Goal: Find specific page/section: Find specific page/section

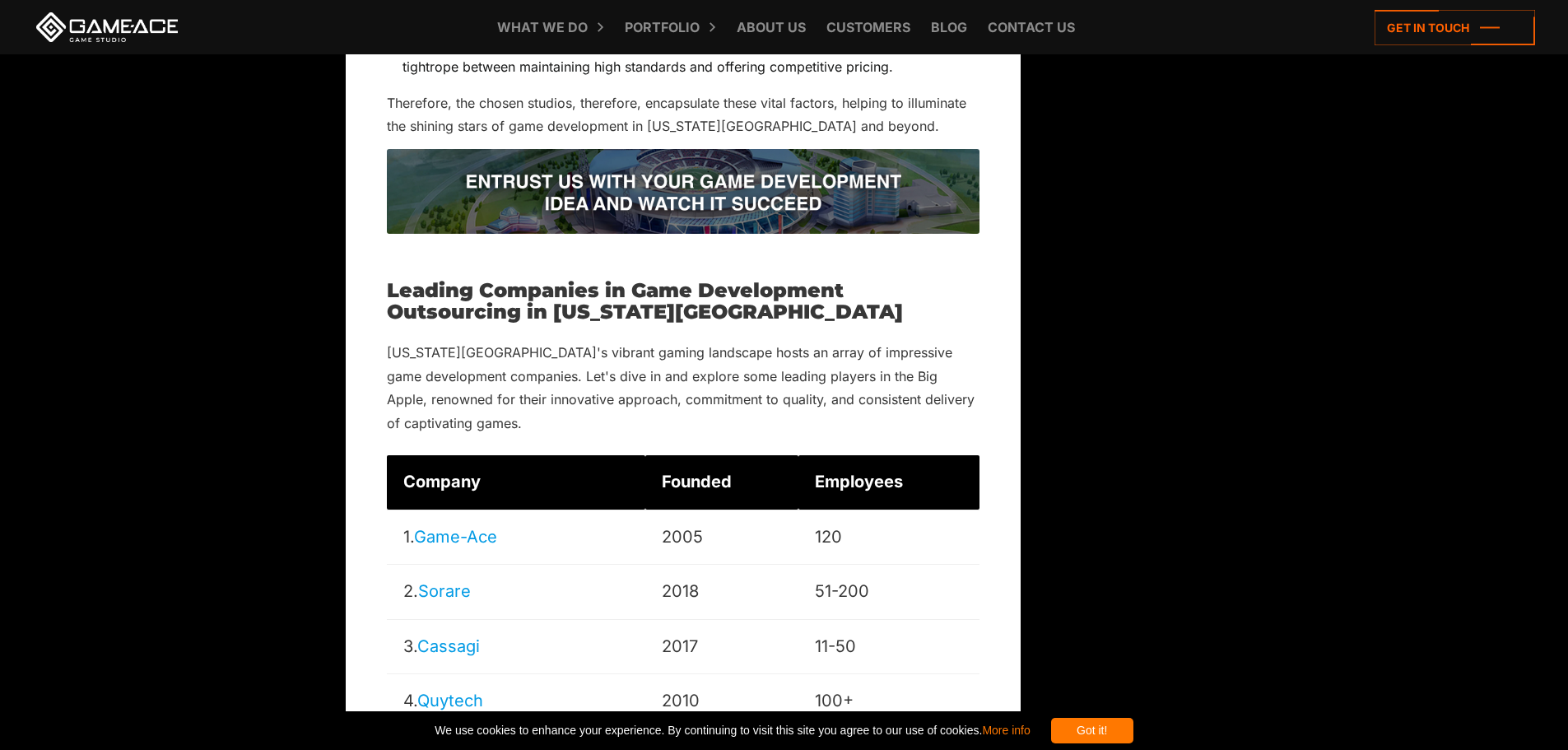
scroll to position [3549, 0]
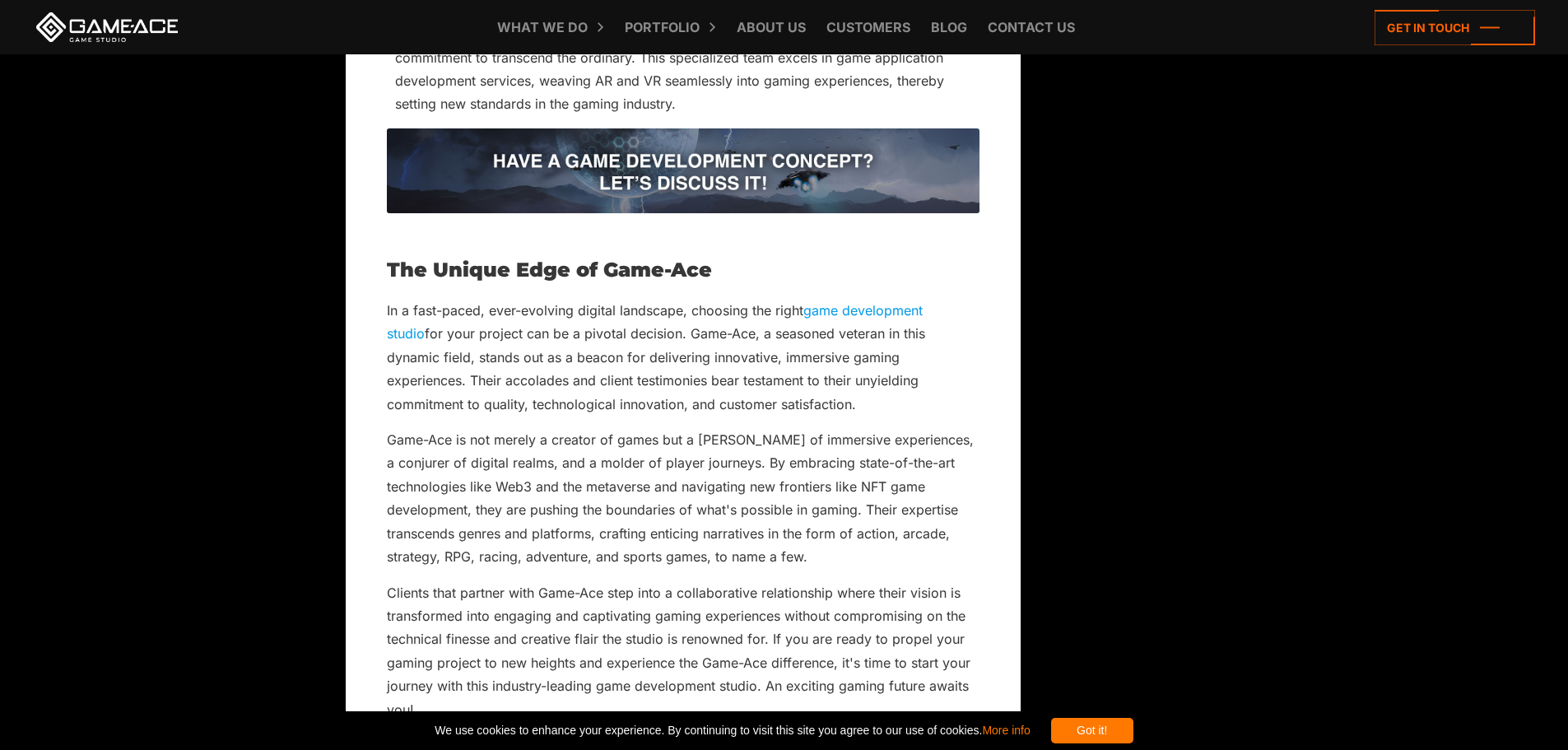
scroll to position [10780, 0]
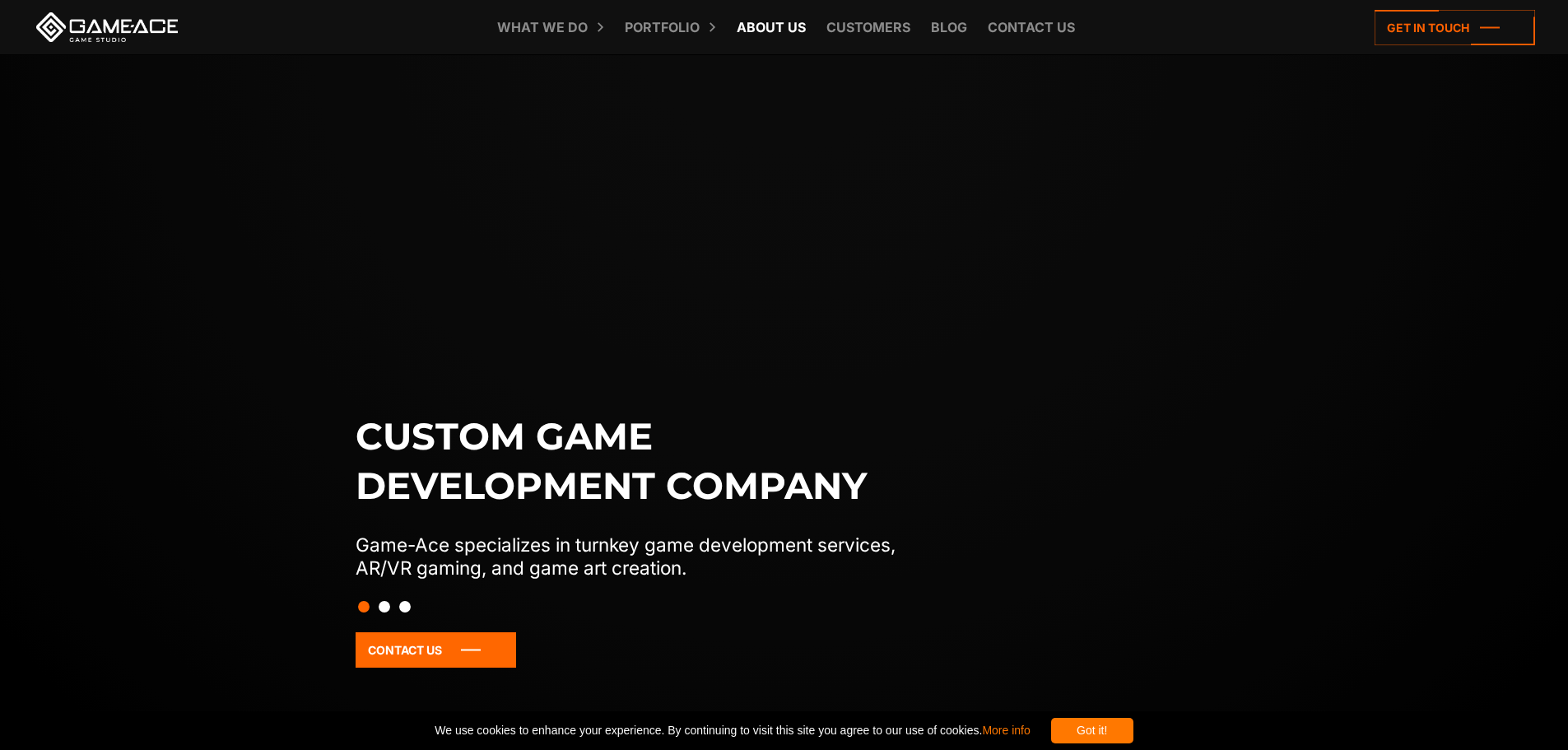
click at [783, 19] on link "About Us" at bounding box center [771, 27] width 85 height 54
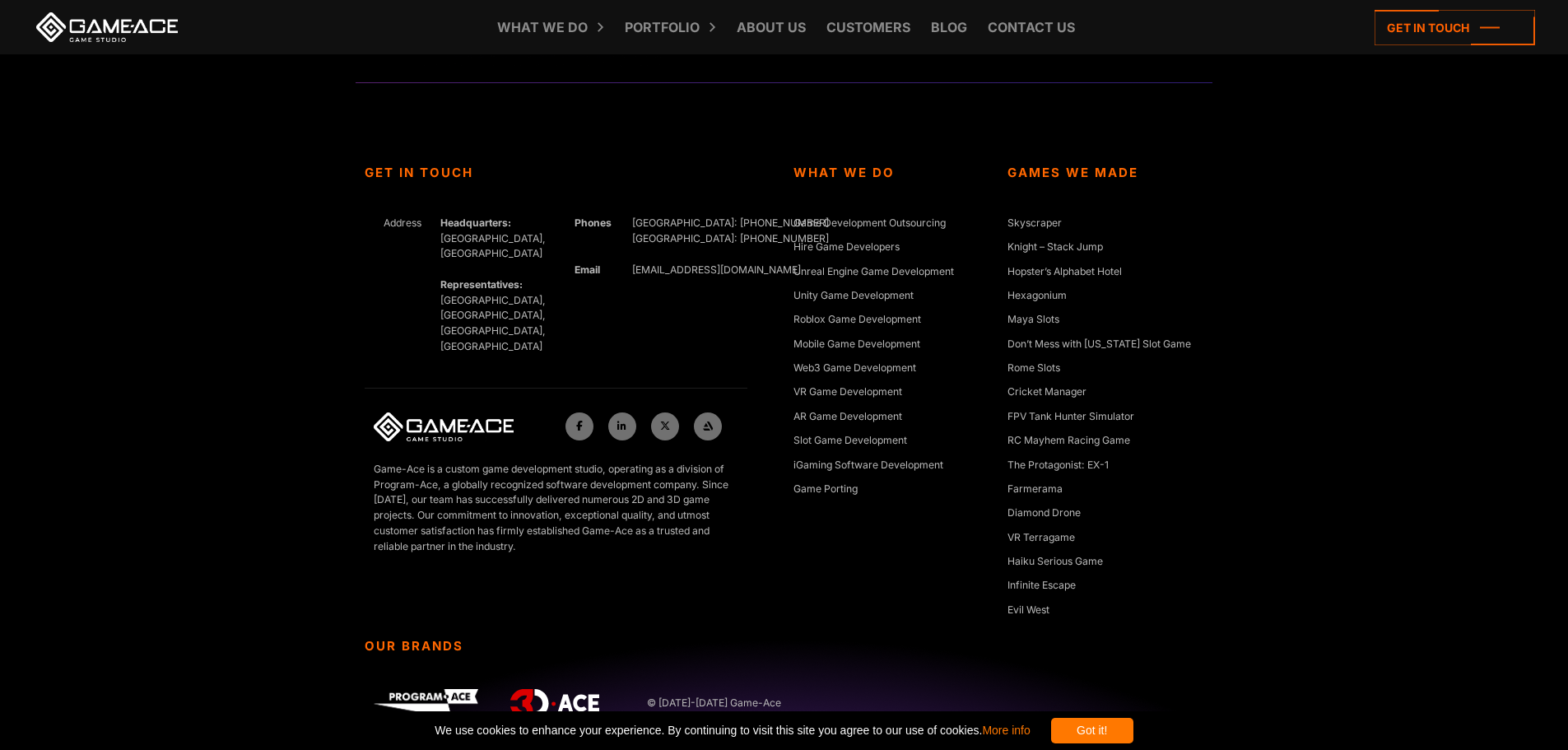
scroll to position [6200, 0]
